Goal: Transaction & Acquisition: Purchase product/service

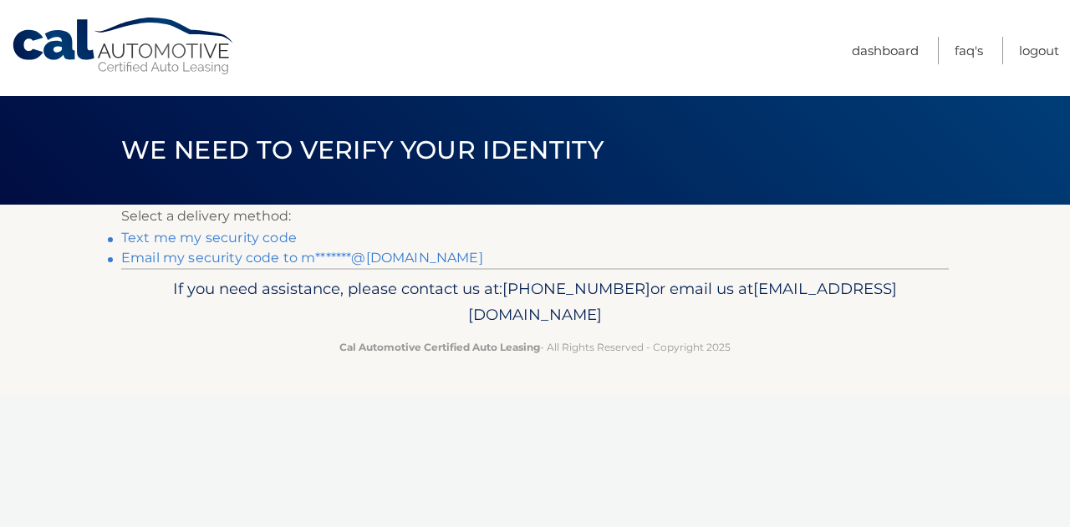
click at [370, 257] on link "Email my security code to m*******@[DOMAIN_NAME]" at bounding box center [302, 258] width 362 height 16
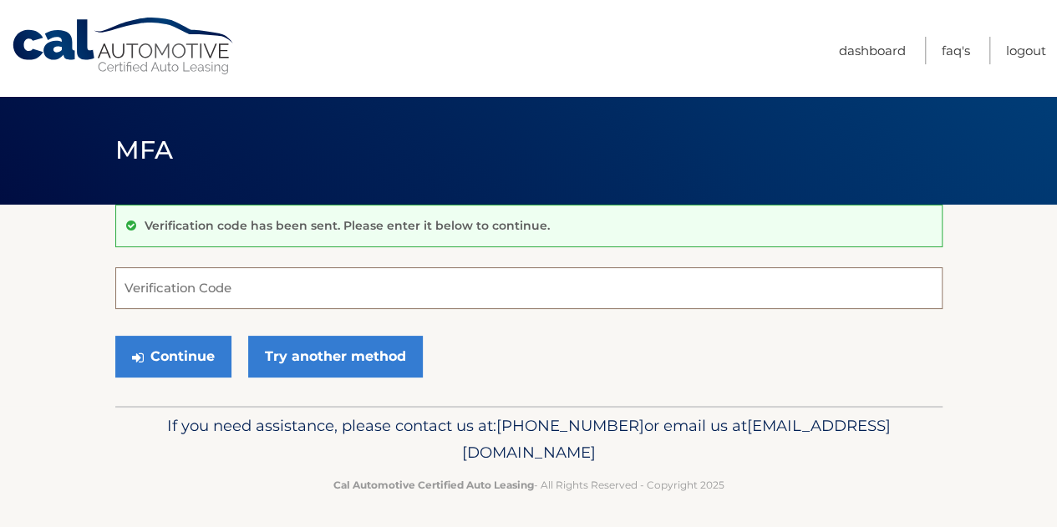
click at [426, 277] on input "Verification Code" at bounding box center [528, 288] width 827 height 42
click at [410, 288] on input "Verification Code" at bounding box center [528, 288] width 827 height 42
paste input "404240"
click at [33, 298] on section "Verification code has been sent. Please enter it below to continue. 404240 Veri…" at bounding box center [528, 305] width 1057 height 201
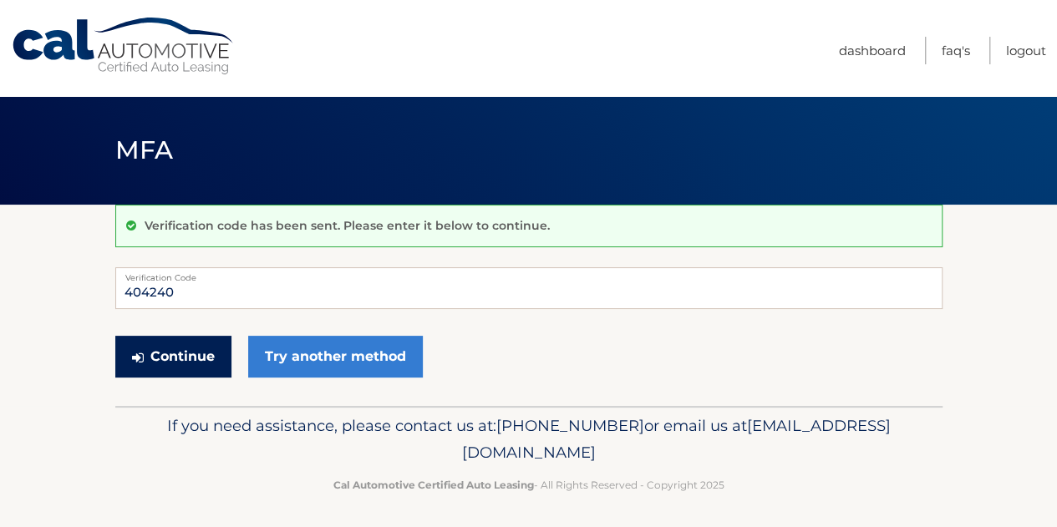
click at [191, 354] on button "Continue" at bounding box center [173, 357] width 116 height 42
click at [160, 425] on p "If you need assistance, please contact us at: 609-807-3200 or email us at Custo…" at bounding box center [529, 439] width 806 height 53
click at [211, 288] on input "404240" at bounding box center [528, 288] width 827 height 42
click at [160, 437] on p "If you need assistance, please contact us at: 609-807-3200 or email us at Custo…" at bounding box center [529, 439] width 806 height 53
click at [186, 356] on button "Continue" at bounding box center [173, 357] width 116 height 42
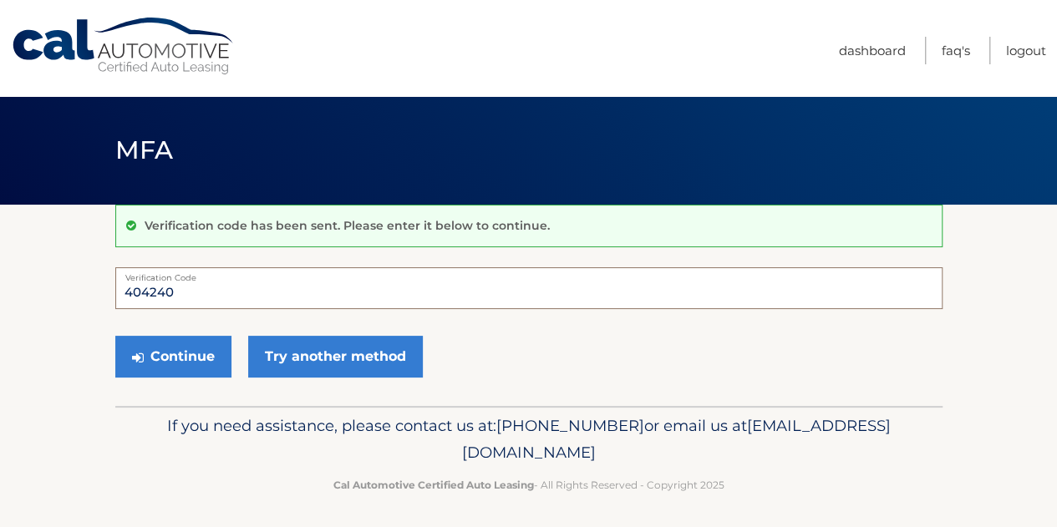
click at [239, 290] on input "404240" at bounding box center [528, 288] width 827 height 42
type input "404240"
click at [199, 361] on button "Continue" at bounding box center [173, 357] width 116 height 42
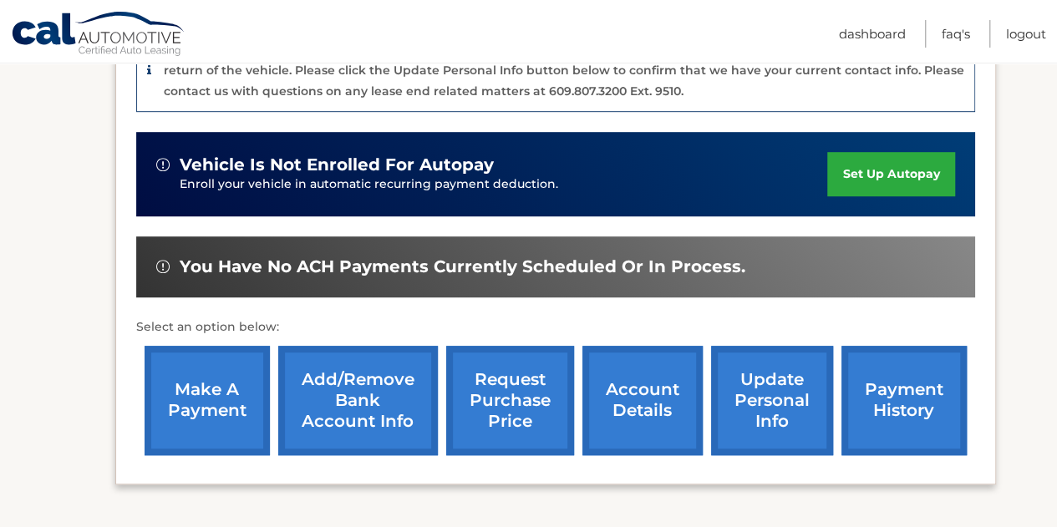
scroll to position [510, 0]
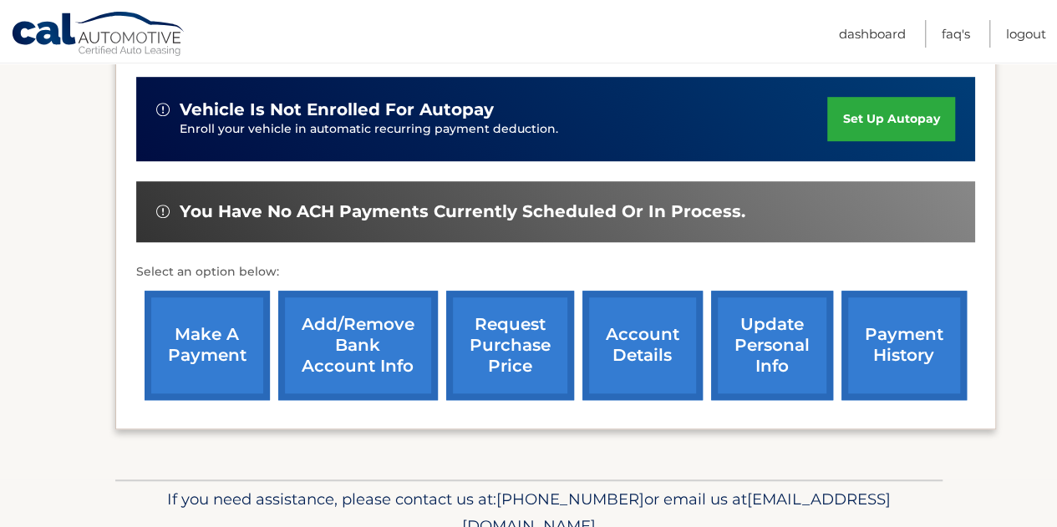
click at [204, 337] on link "make a payment" at bounding box center [207, 345] width 125 height 109
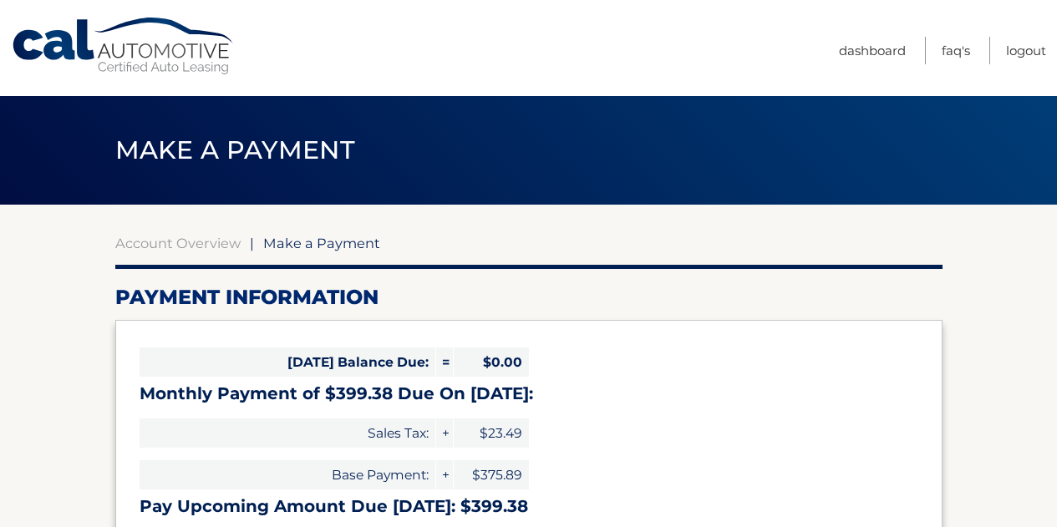
select select "YTk4YTE1ZWMtMzQ4OC00NTdmLTg4YTItYjIzOGI0OWJmYTBm"
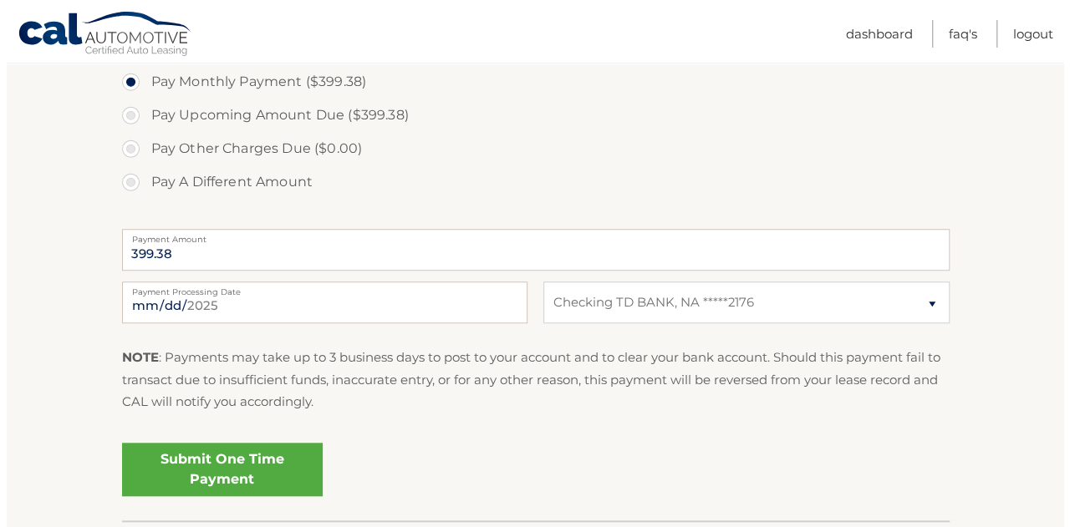
scroll to position [552, 0]
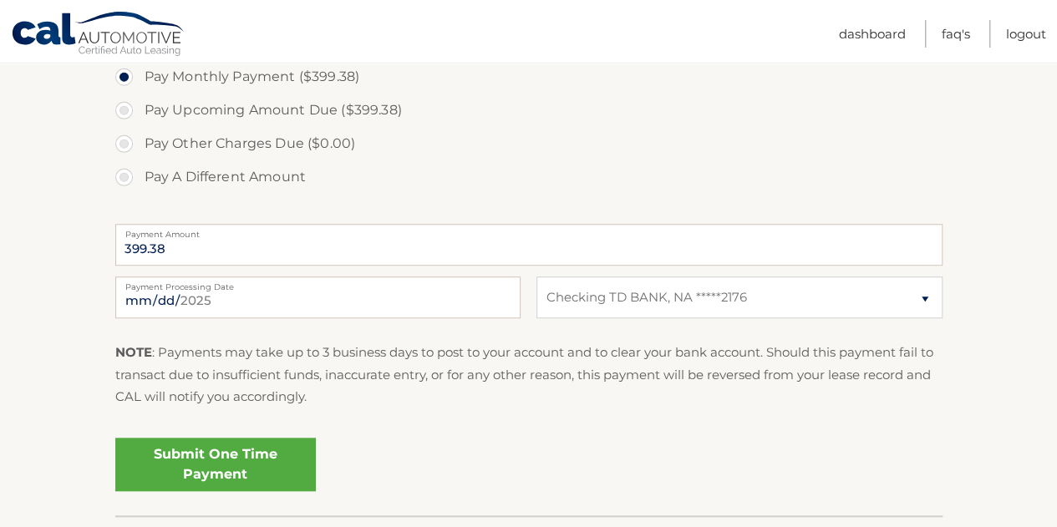
click at [267, 467] on link "Submit One Time Payment" at bounding box center [215, 464] width 201 height 53
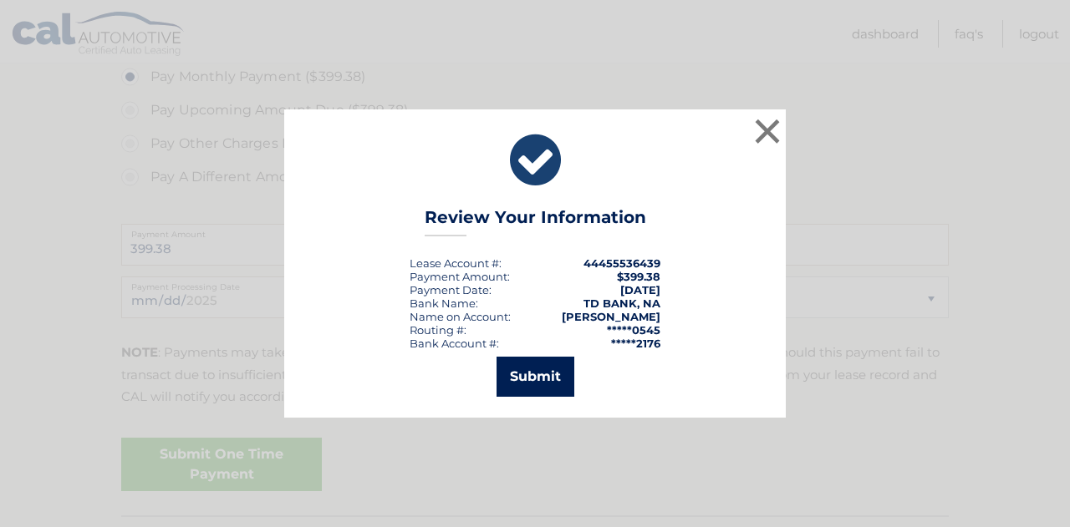
click at [546, 381] on button "Submit" at bounding box center [535, 377] width 78 height 40
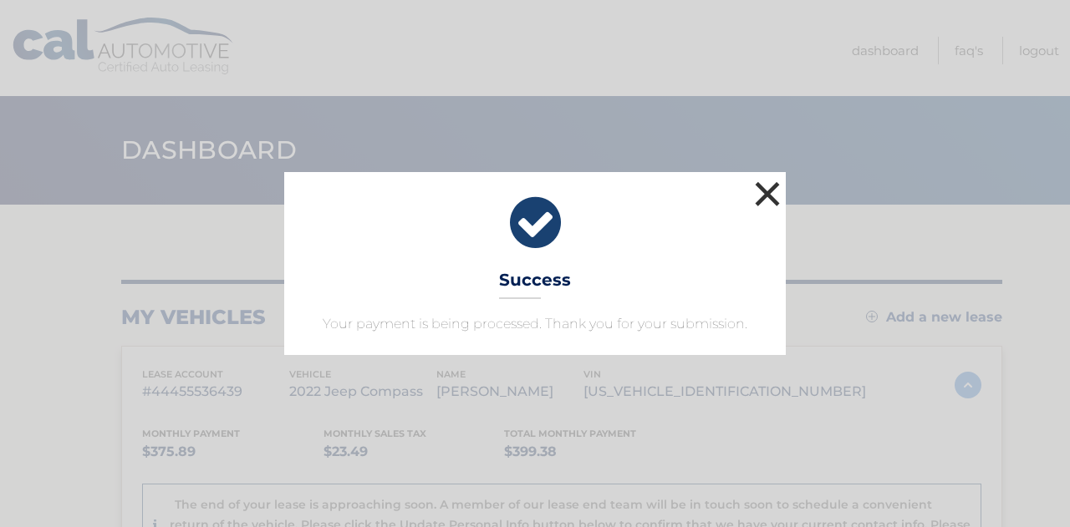
click at [766, 190] on button "×" at bounding box center [767, 193] width 33 height 33
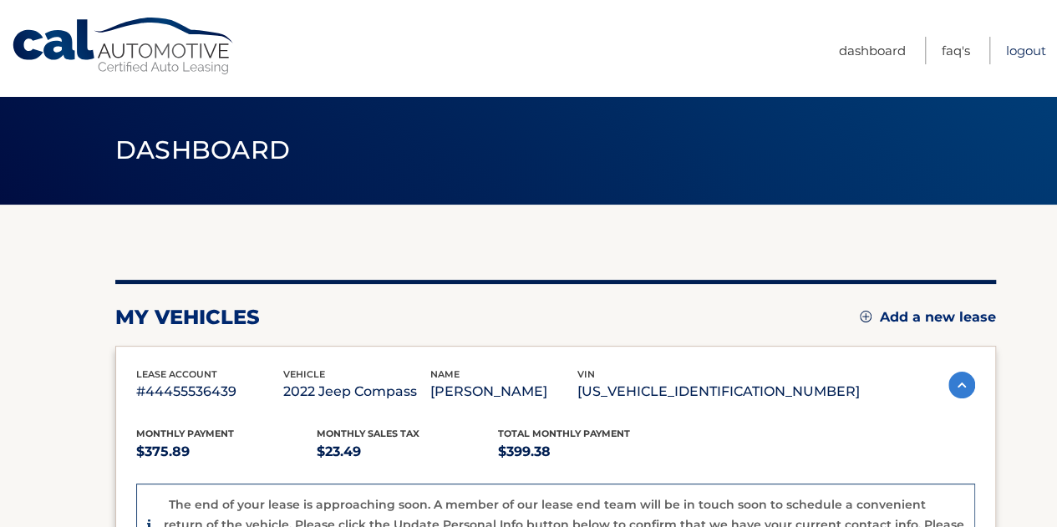
click at [1017, 52] on link "Logout" at bounding box center [1026, 51] width 40 height 28
